Goal: Complete application form: Complete application form

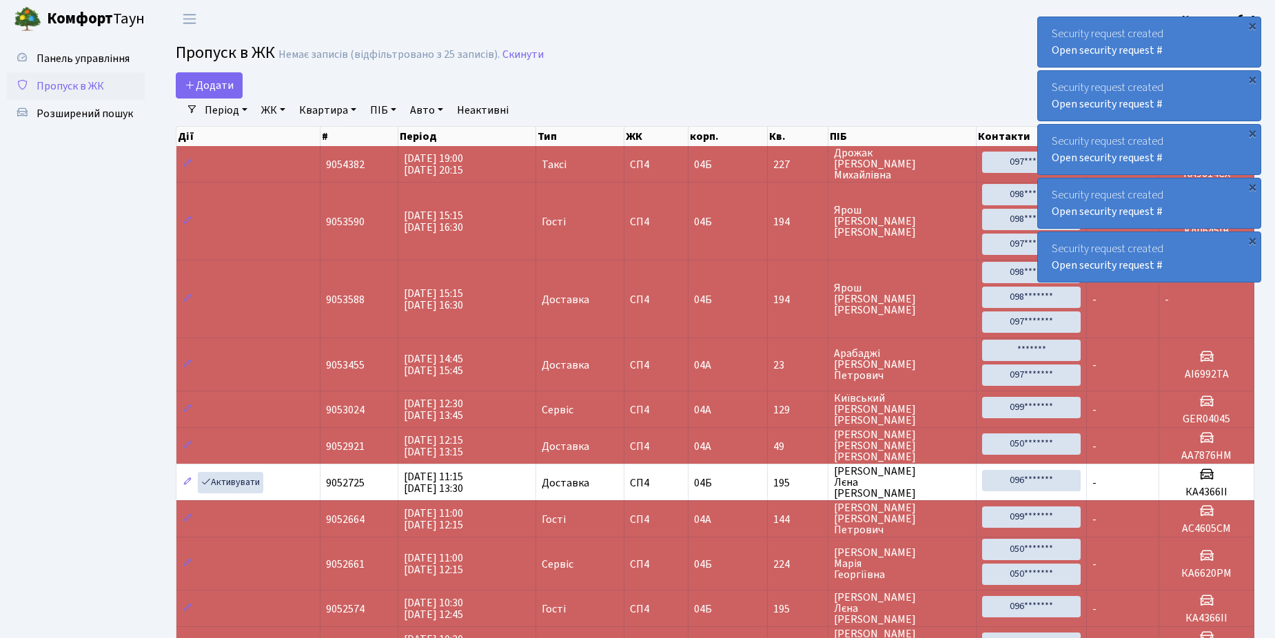
select select "25"
click at [216, 84] on span "Додати" at bounding box center [209, 85] width 49 height 15
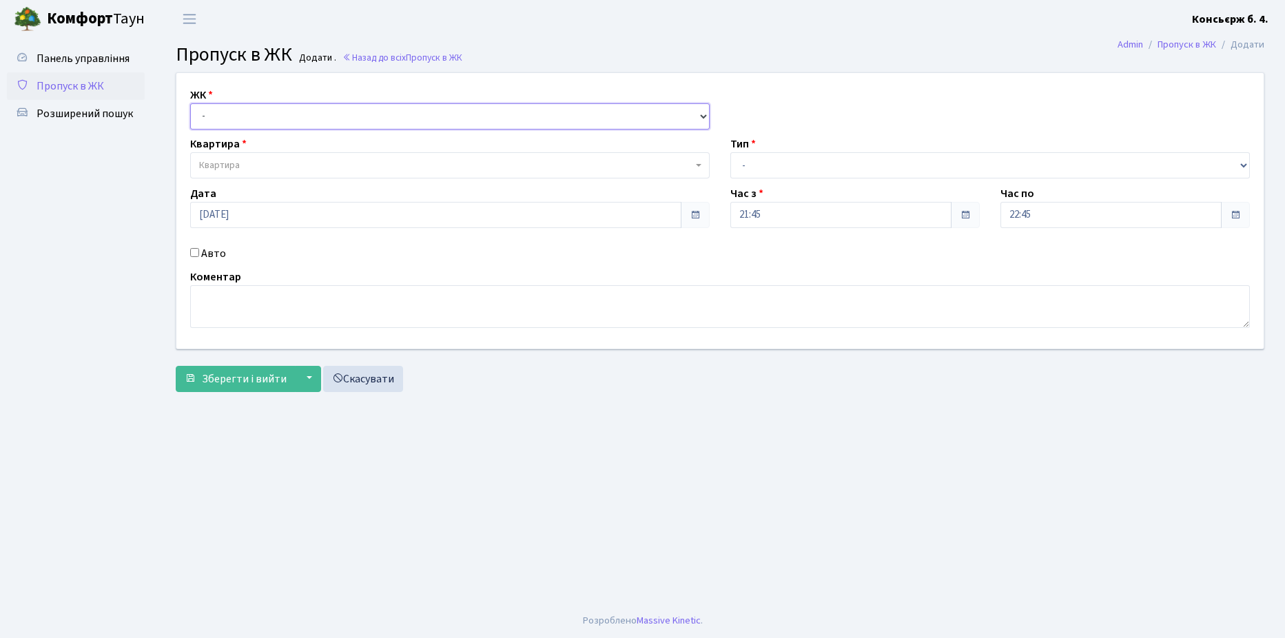
click at [245, 113] on select "- СП4, Столичне шосе, 5" at bounding box center [449, 116] width 519 height 26
select select "325"
click at [190, 103] on select "- СП4, Столичне шосе, 5" at bounding box center [449, 116] width 519 height 26
select select
click at [276, 165] on span "Квартира" at bounding box center [445, 165] width 493 height 14
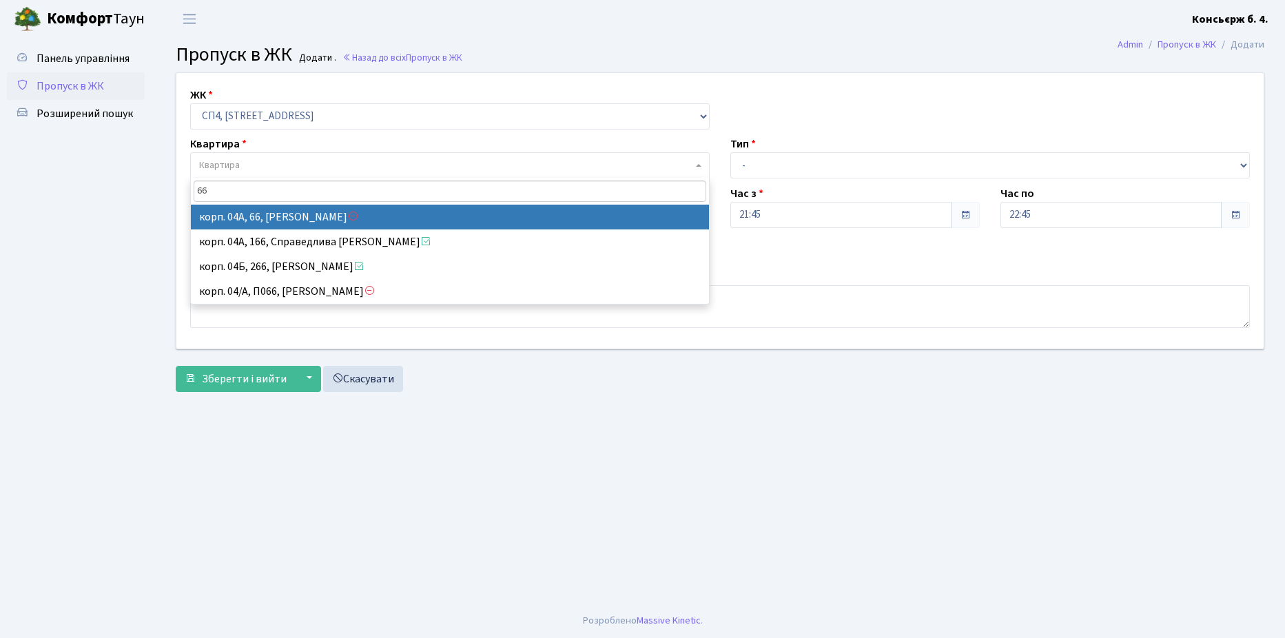
type input "66"
select select "21094"
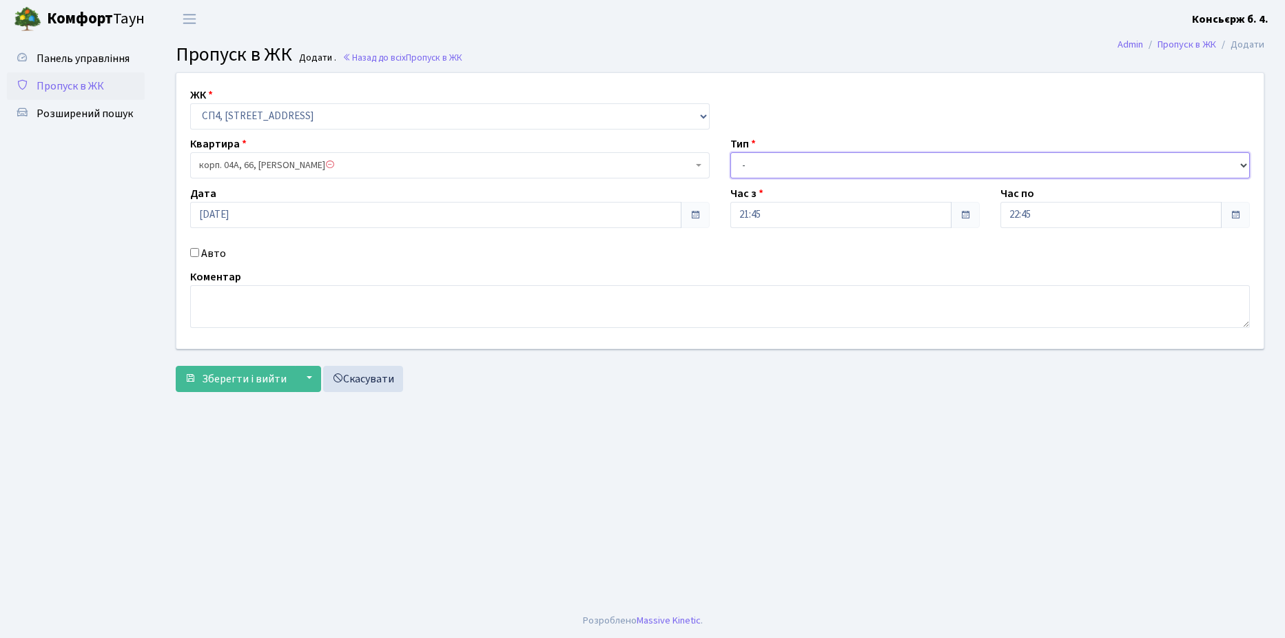
click at [807, 163] on select "- Доставка Таксі Гості Сервіс" at bounding box center [989, 165] width 519 height 26
select select "1"
click at [730, 152] on select "- Доставка Таксі Гості Сервіс" at bounding box center [989, 165] width 519 height 26
click at [539, 302] on textarea at bounding box center [720, 306] width 1060 height 43
click at [194, 251] on input "Авто" at bounding box center [194, 252] width 9 height 9
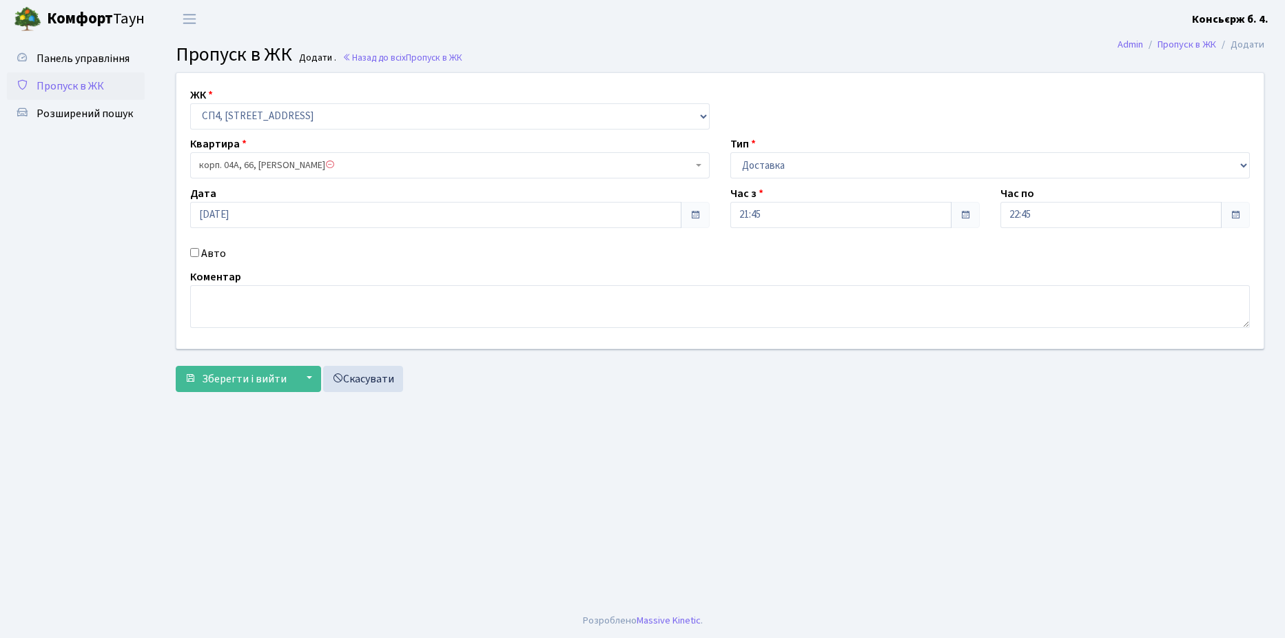
checkbox input "true"
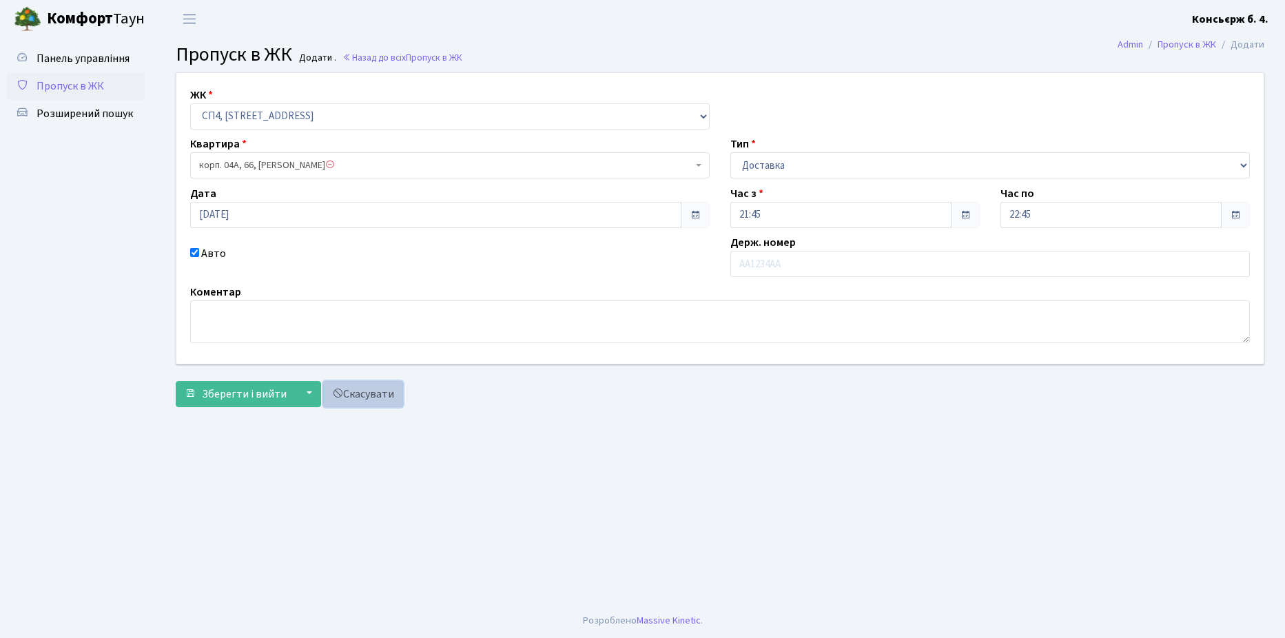
click at [369, 393] on link "Скасувати" at bounding box center [363, 394] width 80 height 26
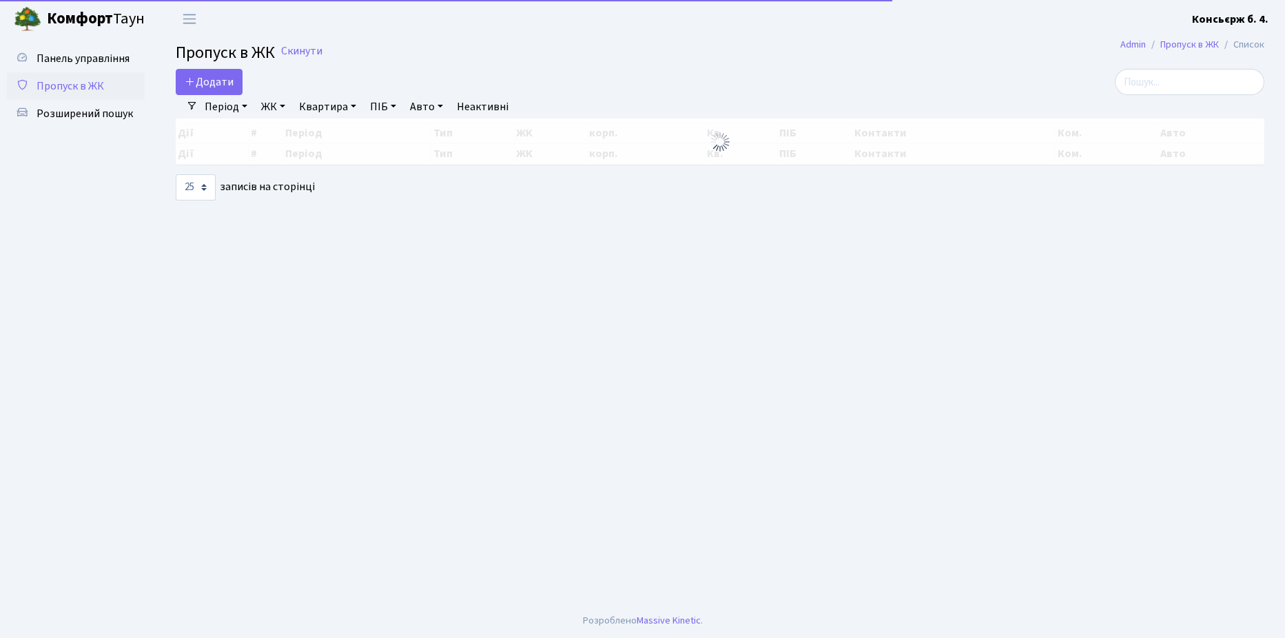
select select "25"
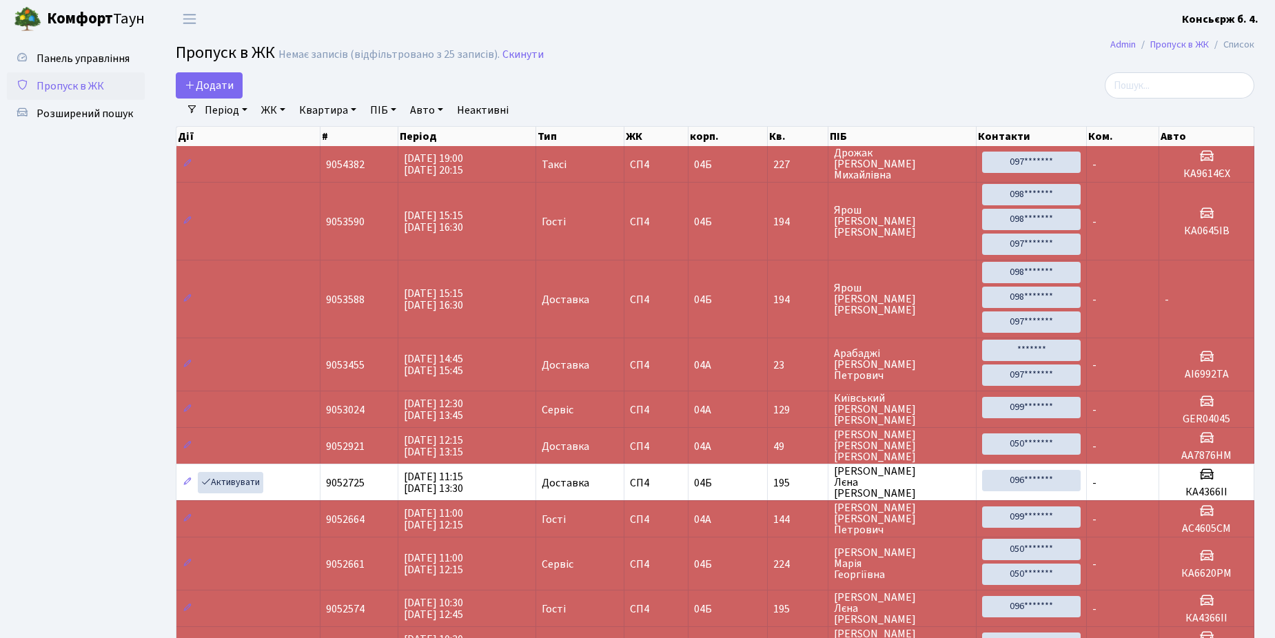
drag, startPoint x: 128, startPoint y: 338, endPoint x: 982, endPoint y: 70, distance: 895.3
click at [982, 70] on main "Admin Пропуск в ЖК Список Пропуск в ЖК Немає записів (відфільтровано з 25 запис…" at bounding box center [715, 571] width 1120 height 1067
click at [204, 81] on span "Додати" at bounding box center [209, 85] width 49 height 15
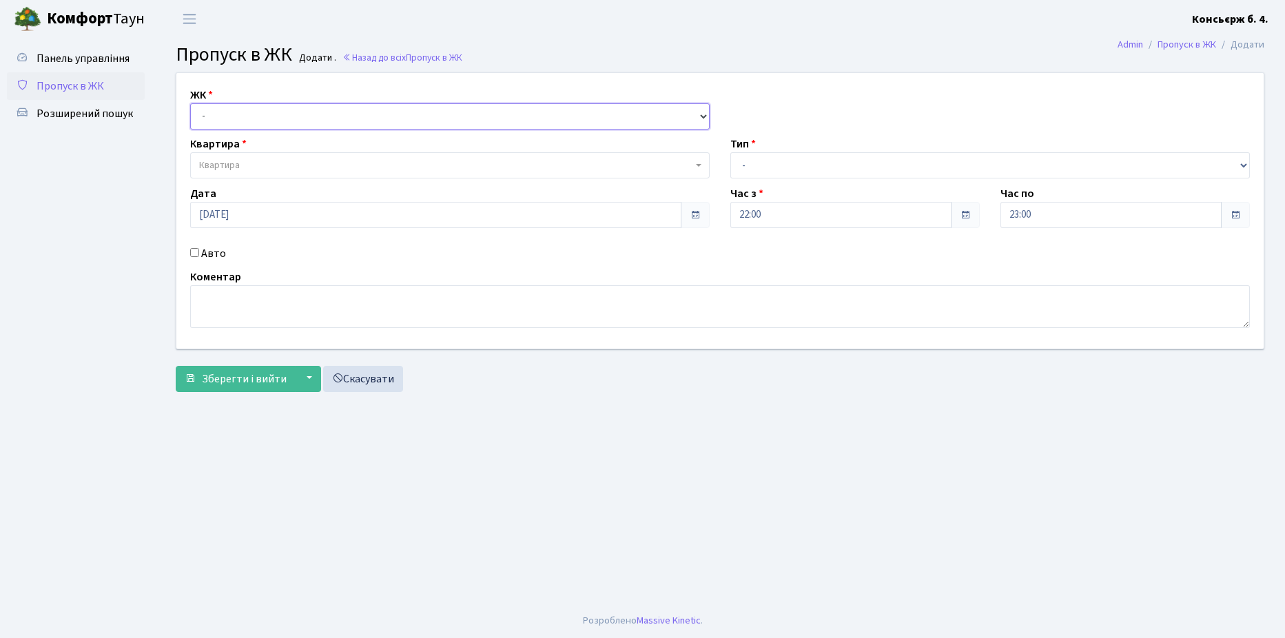
click at [303, 114] on select "- СП4, Столичне шосе, 5" at bounding box center [449, 116] width 519 height 26
select select "325"
click at [190, 103] on select "- СП4, Столичне шосе, 5" at bounding box center [449, 116] width 519 height 26
select select
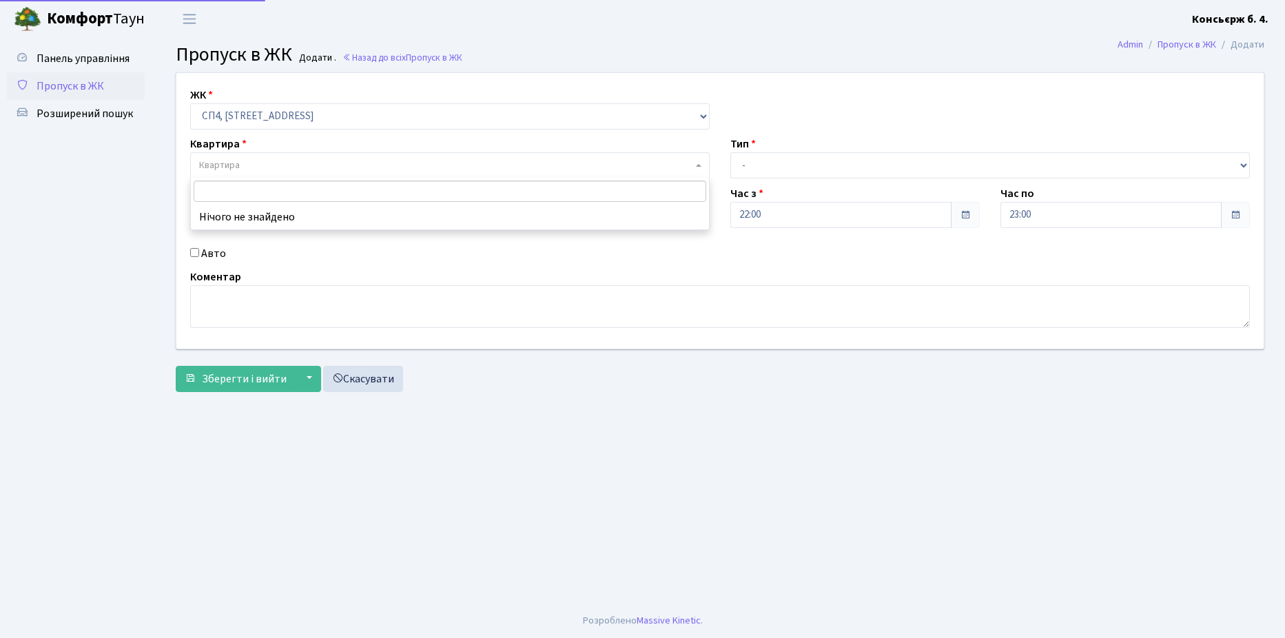
click at [308, 165] on span "Квартира" at bounding box center [445, 165] width 493 height 14
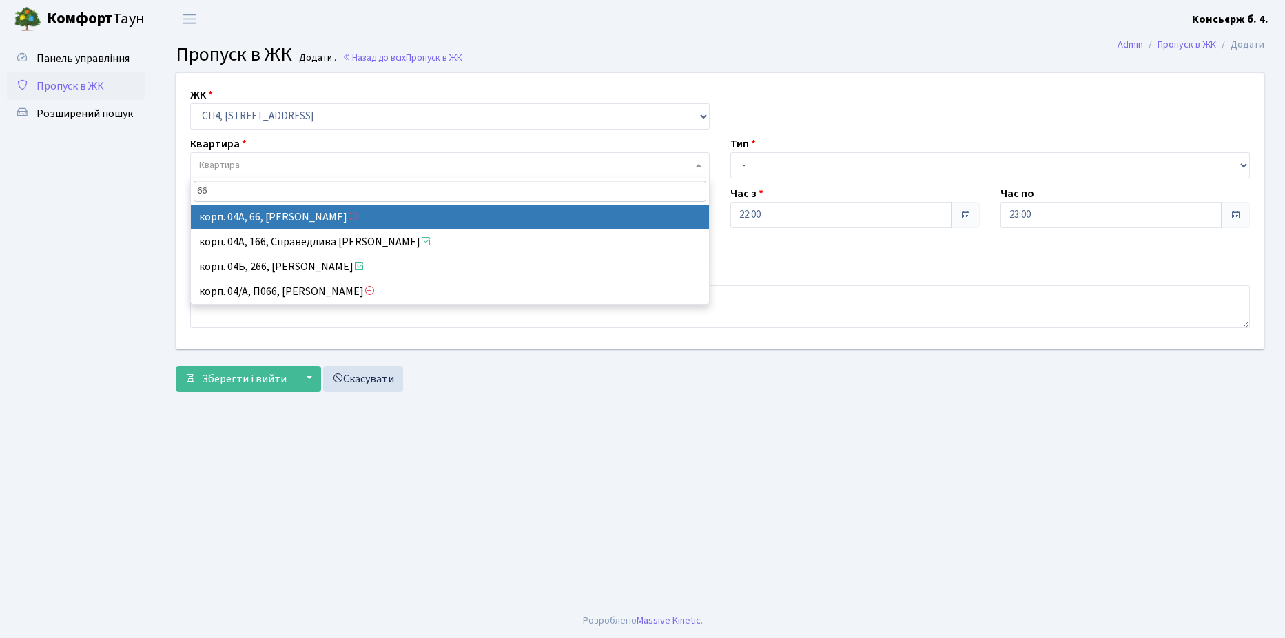
type input "66"
select select "21094"
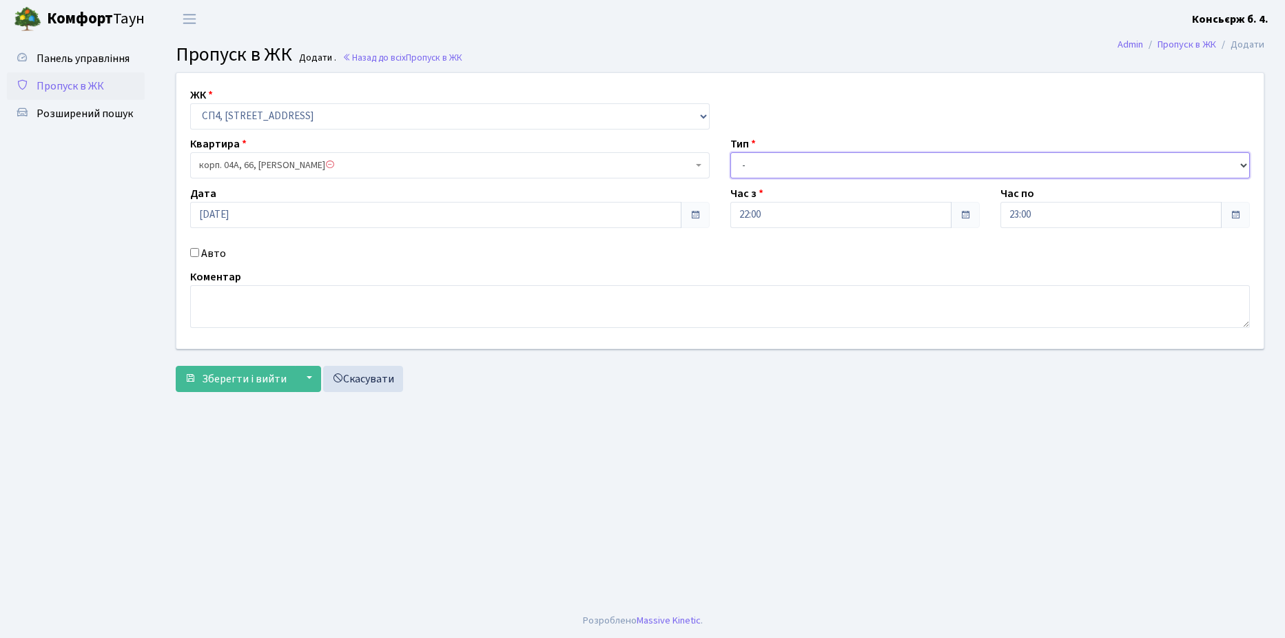
click at [863, 161] on select "- Доставка Таксі Гості Сервіс" at bounding box center [989, 165] width 519 height 26
select select "1"
click at [730, 152] on select "- Доставка Таксі Гості Сервіс" at bounding box center [989, 165] width 519 height 26
click at [345, 302] on textarea at bounding box center [720, 306] width 1060 height 43
click at [240, 376] on span "Зберегти і вийти" at bounding box center [244, 378] width 85 height 15
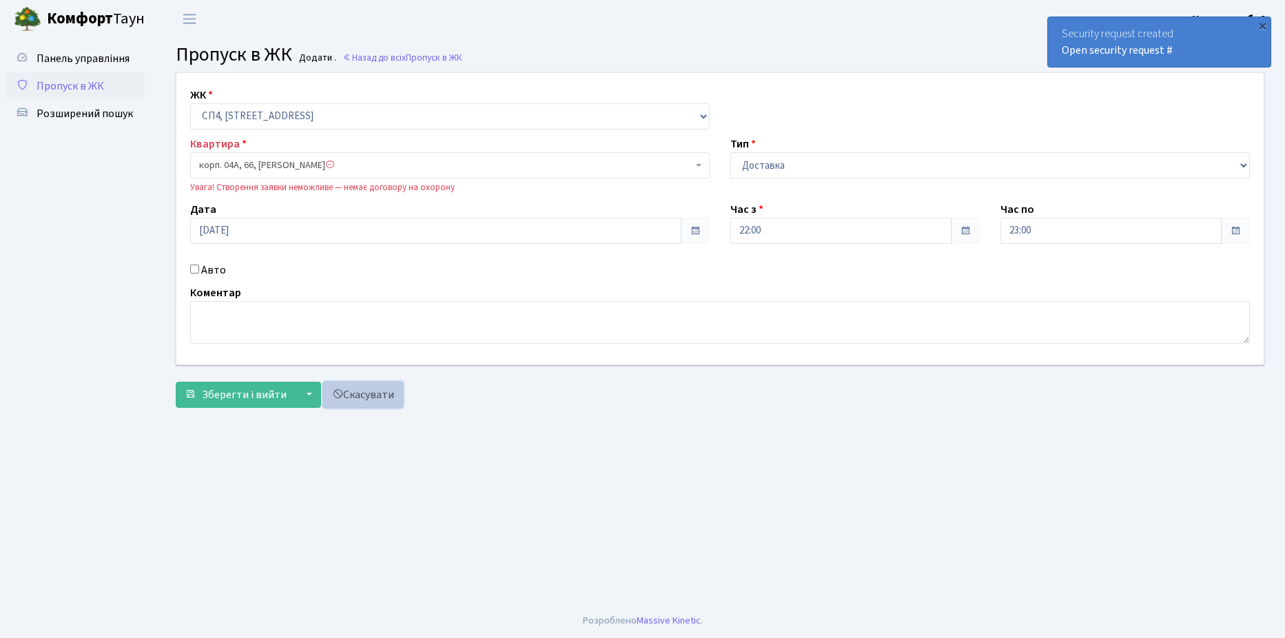
click at [364, 393] on link "Скасувати" at bounding box center [363, 395] width 80 height 26
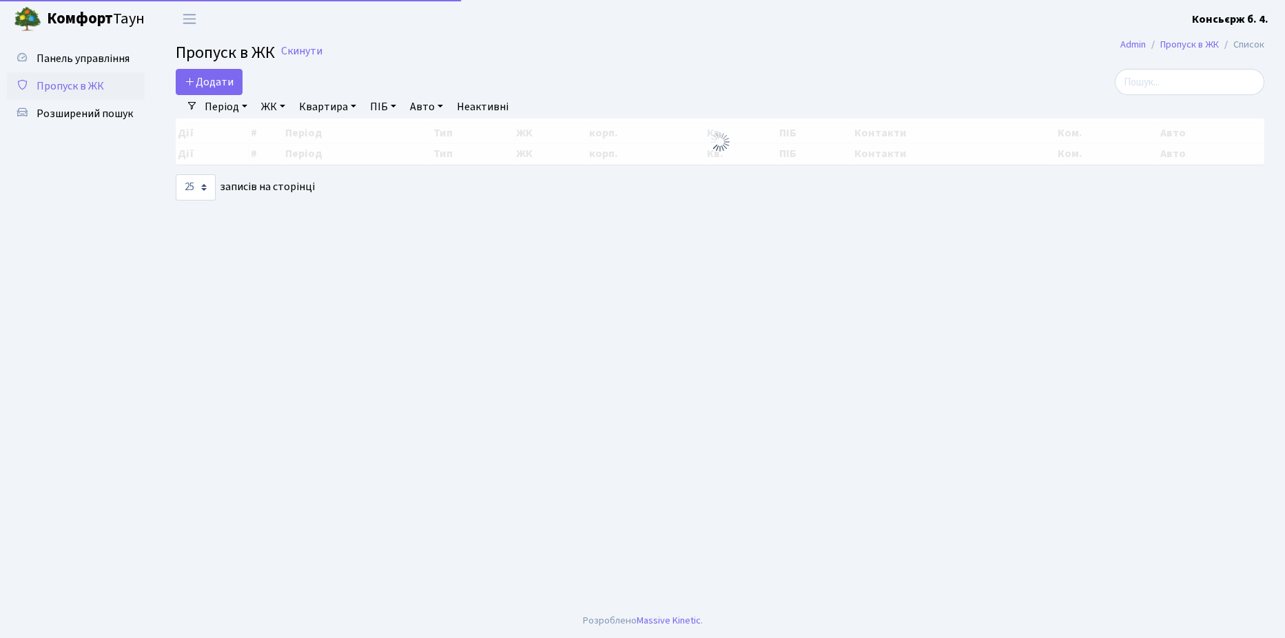
select select "25"
